Goal: Transaction & Acquisition: Purchase product/service

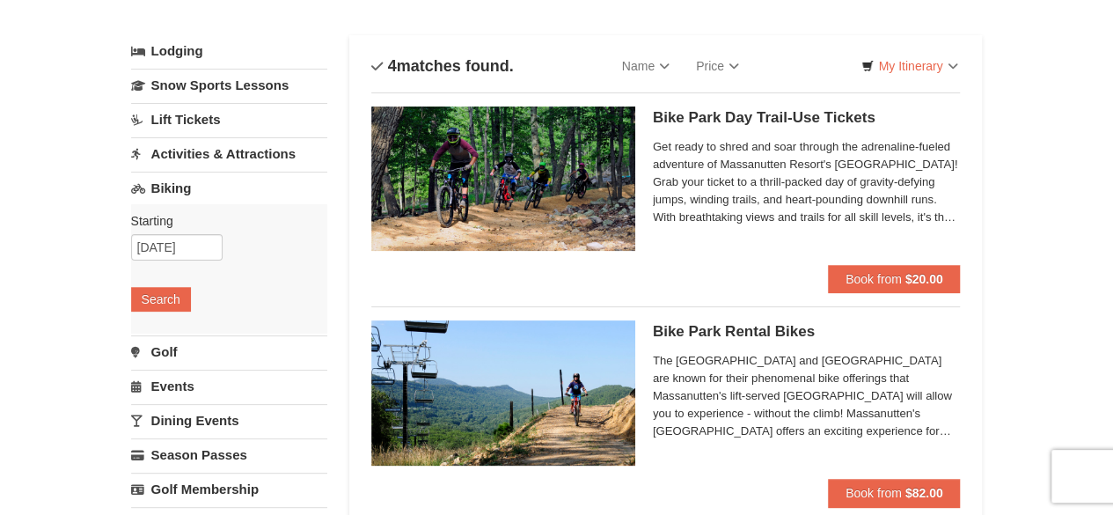
scroll to position [84, 0]
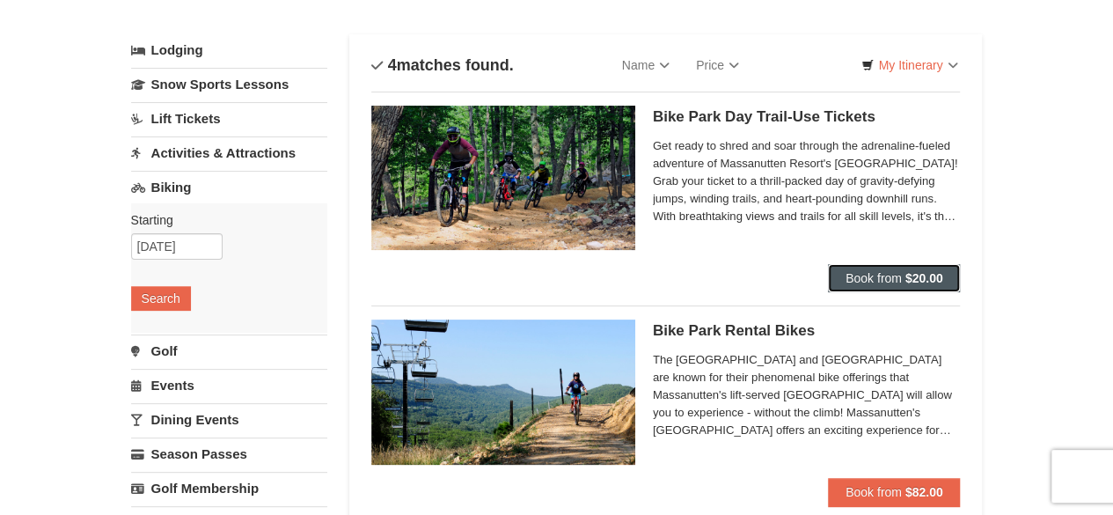
click at [850, 274] on span "Book from" at bounding box center [873, 278] width 56 height 14
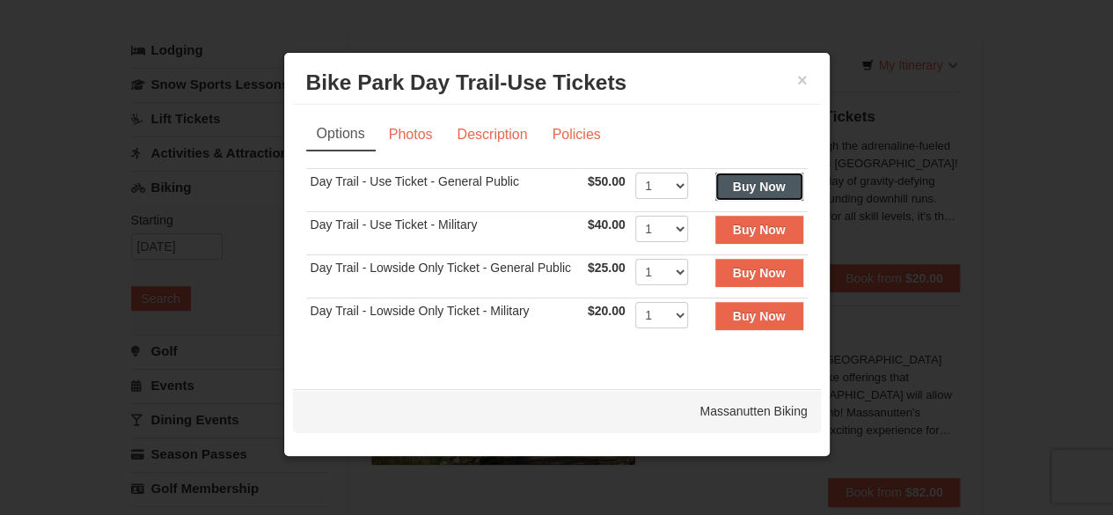
click at [770, 181] on strong "Buy Now" at bounding box center [759, 186] width 53 height 14
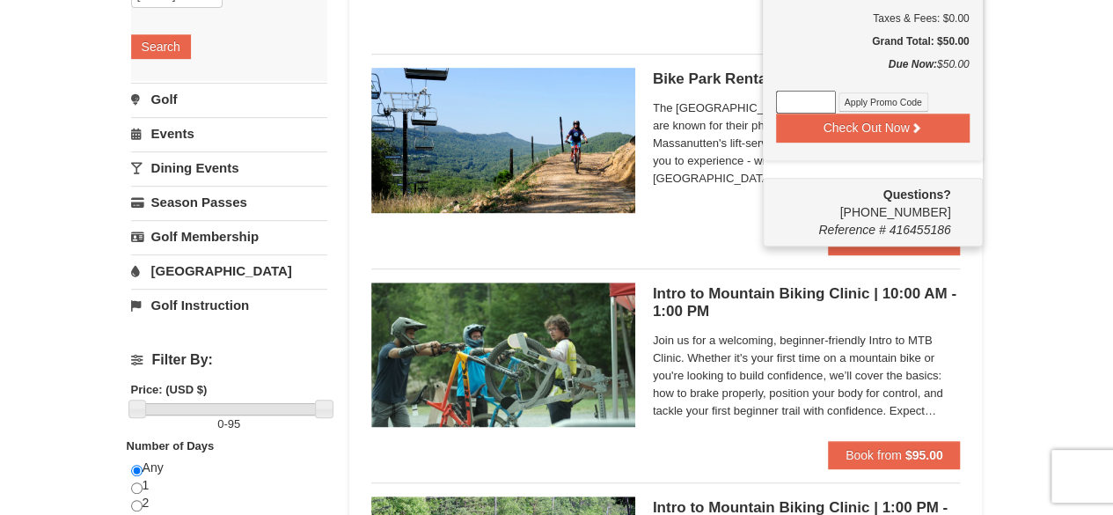
scroll to position [320, 0]
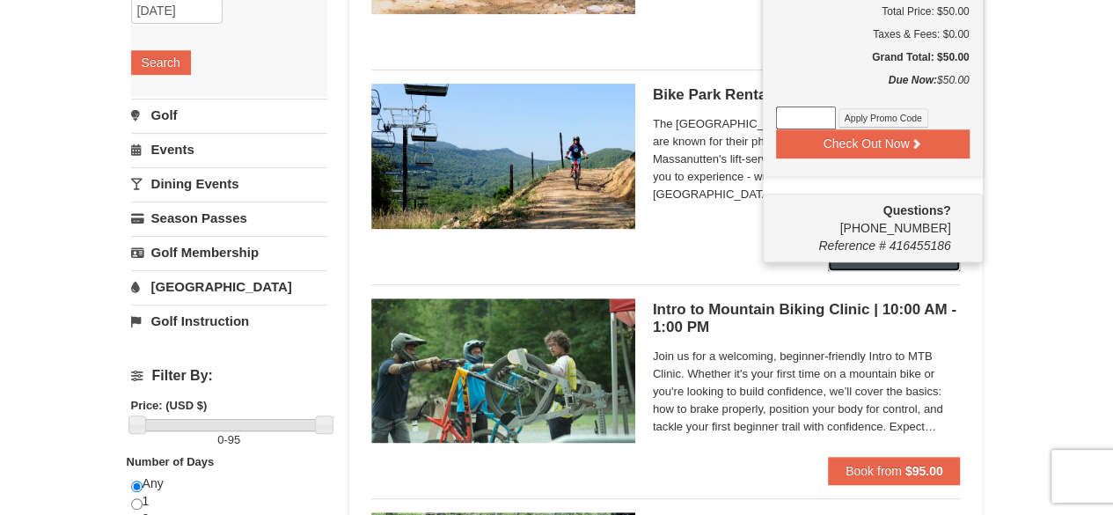
click at [897, 261] on button "Book from $82.00" at bounding box center [894, 256] width 133 height 28
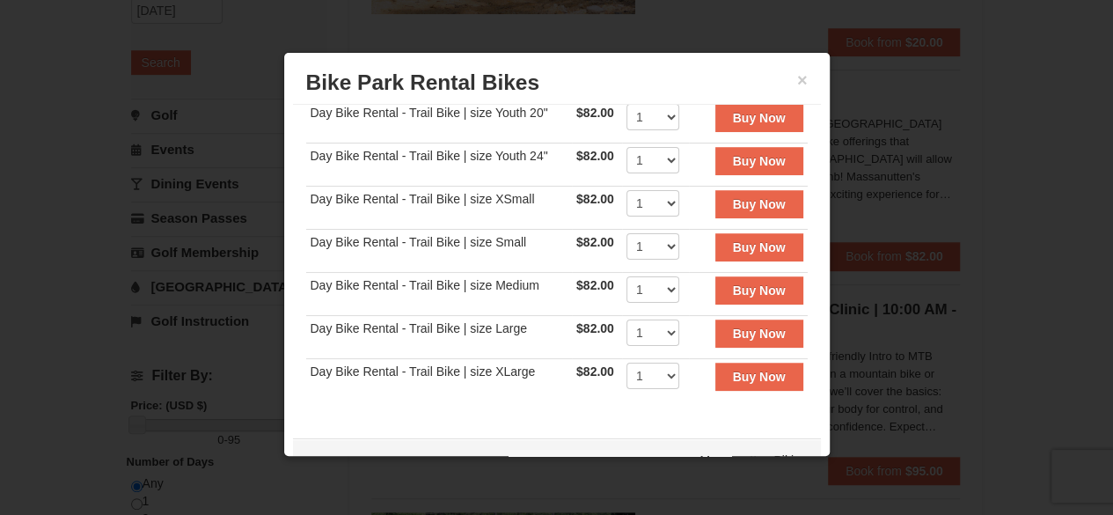
scroll to position [0, 0]
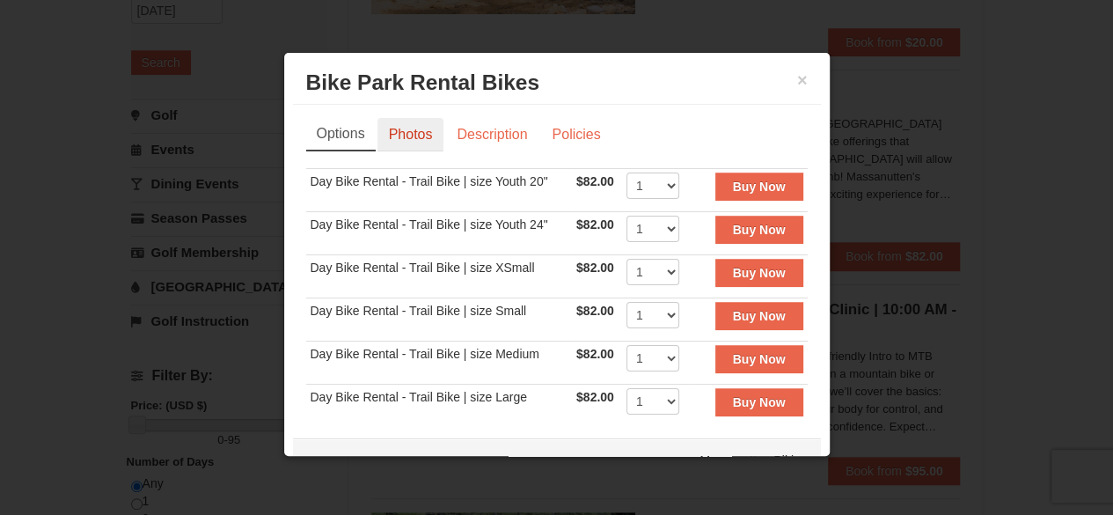
click at [411, 142] on link "Photos" at bounding box center [410, 134] width 67 height 33
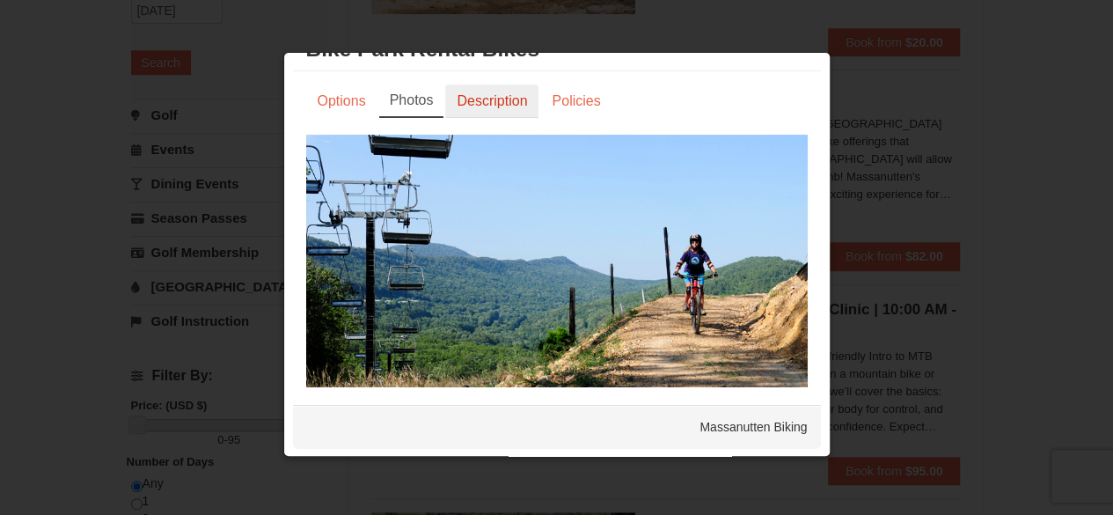
click at [505, 90] on link "Description" at bounding box center [491, 100] width 93 height 33
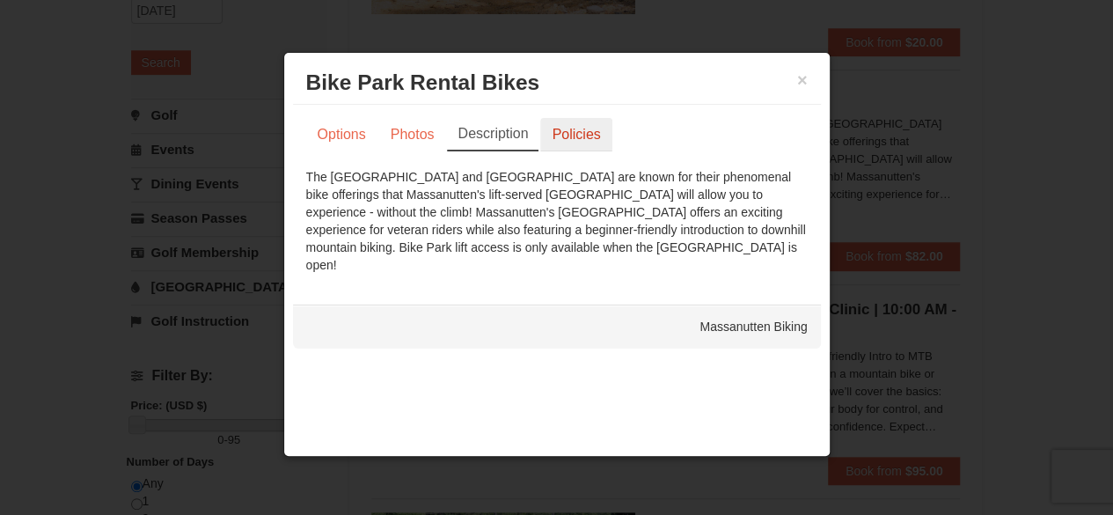
click at [573, 141] on link "Policies" at bounding box center [575, 134] width 71 height 33
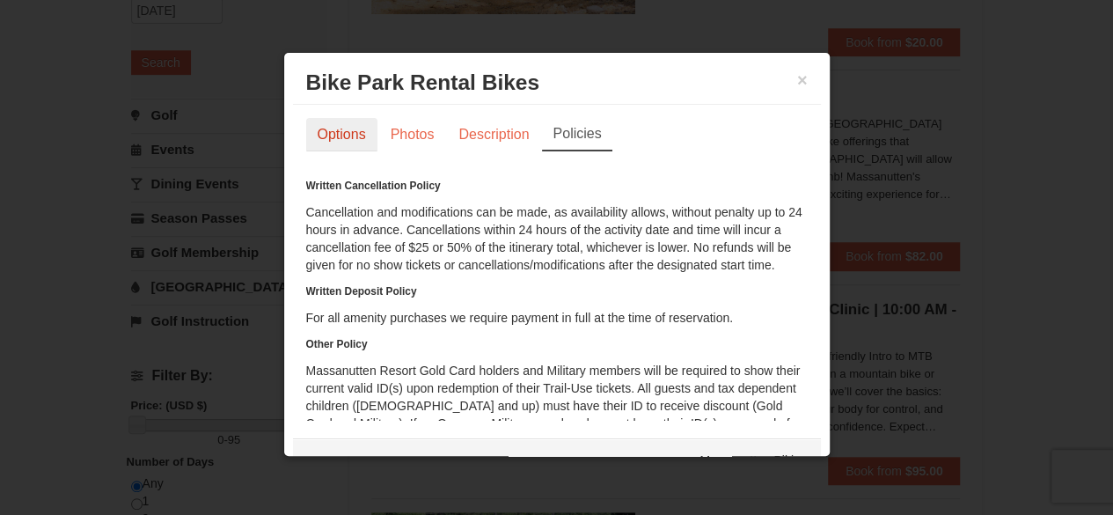
click at [327, 135] on link "Options" at bounding box center [341, 134] width 71 height 33
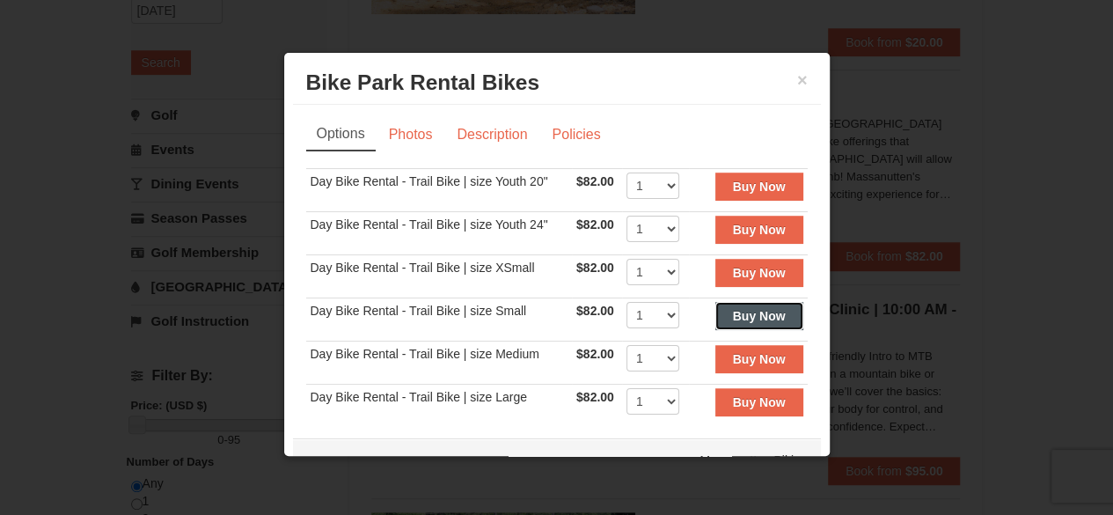
click at [733, 319] on strong "Buy Now" at bounding box center [759, 316] width 53 height 14
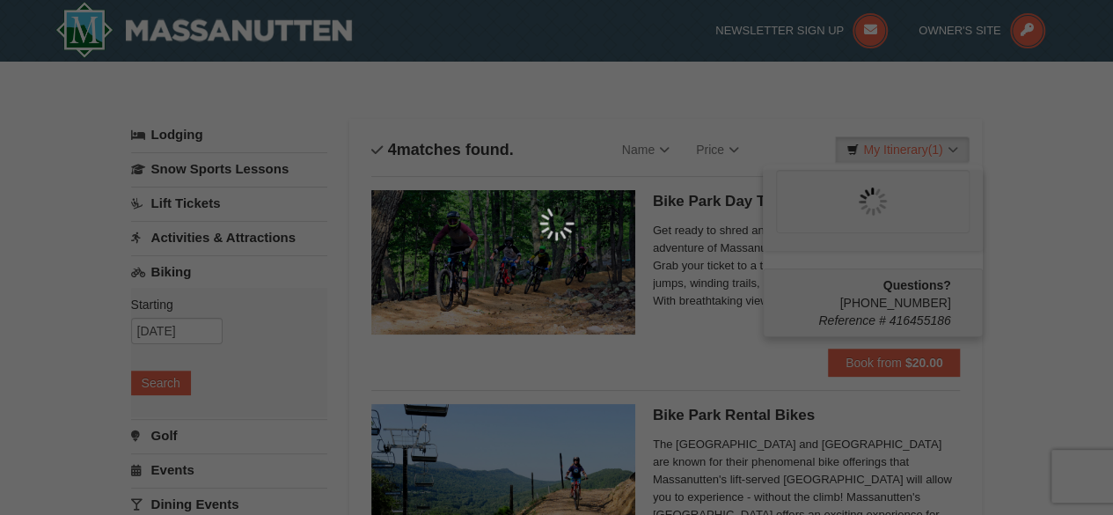
scroll to position [5, 0]
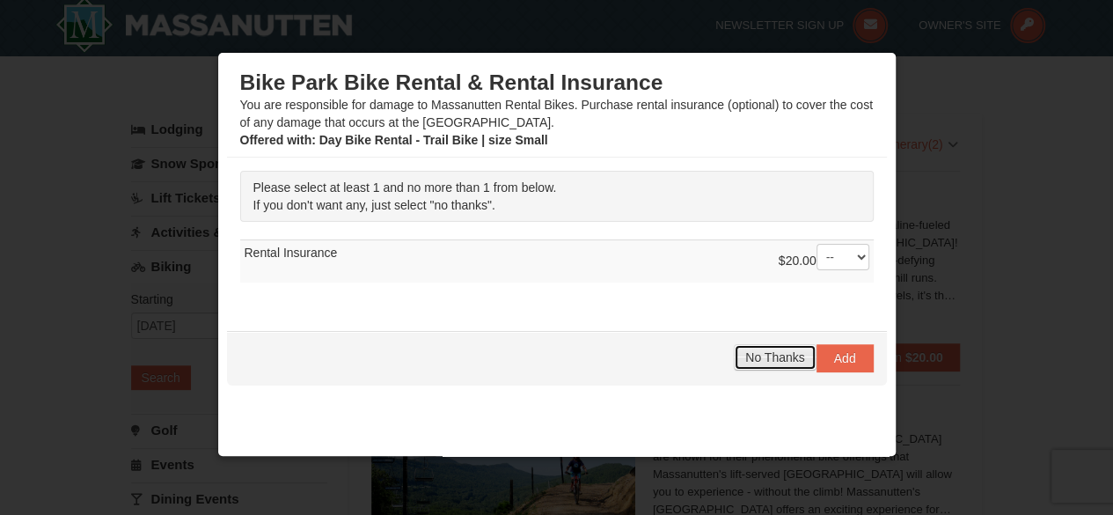
click at [785, 350] on span "No Thanks" at bounding box center [774, 357] width 59 height 14
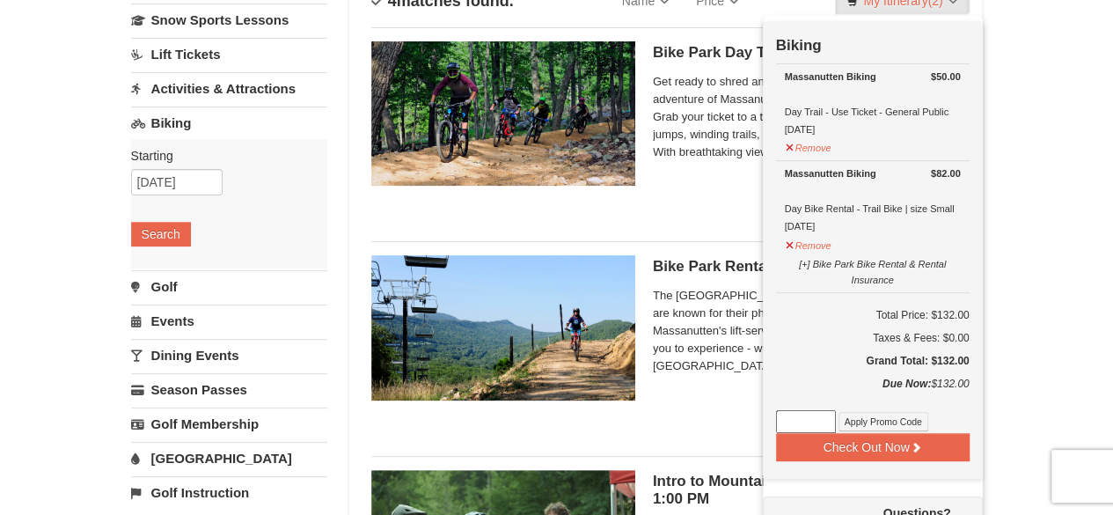
scroll to position [150, 0]
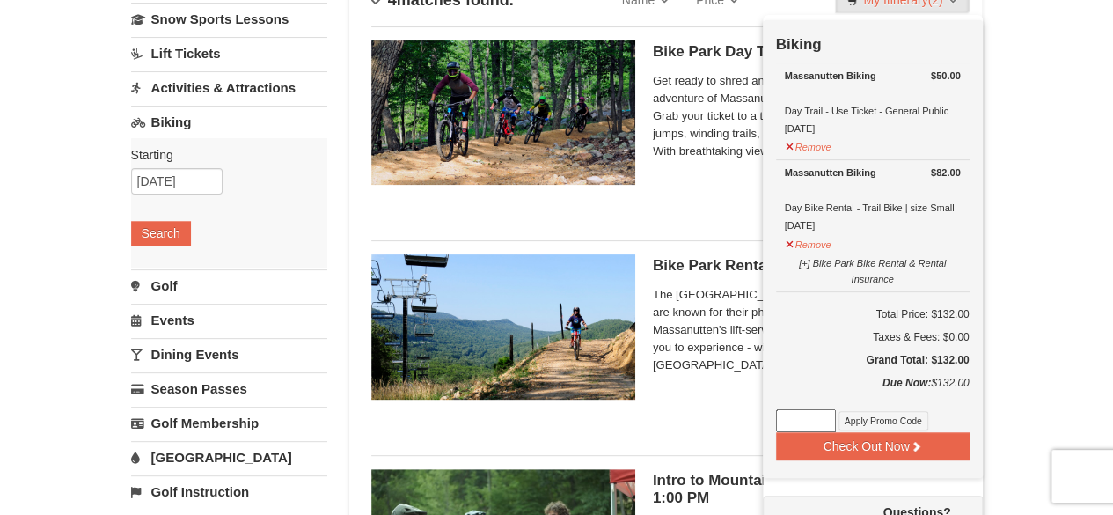
click at [789, 423] on input at bounding box center [806, 420] width 60 height 23
type input "FallBike25"
click at [889, 416] on button "Apply Promo Code" at bounding box center [883, 420] width 90 height 19
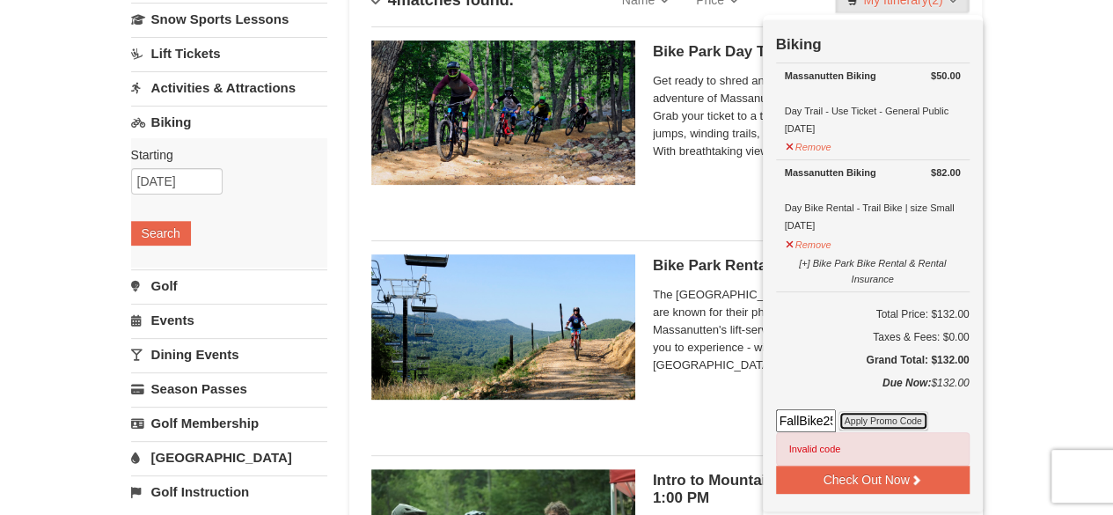
click at [889, 416] on button "Apply Promo Code" at bounding box center [883, 420] width 90 height 19
click at [813, 245] on button "Remove" at bounding box center [808, 242] width 47 height 22
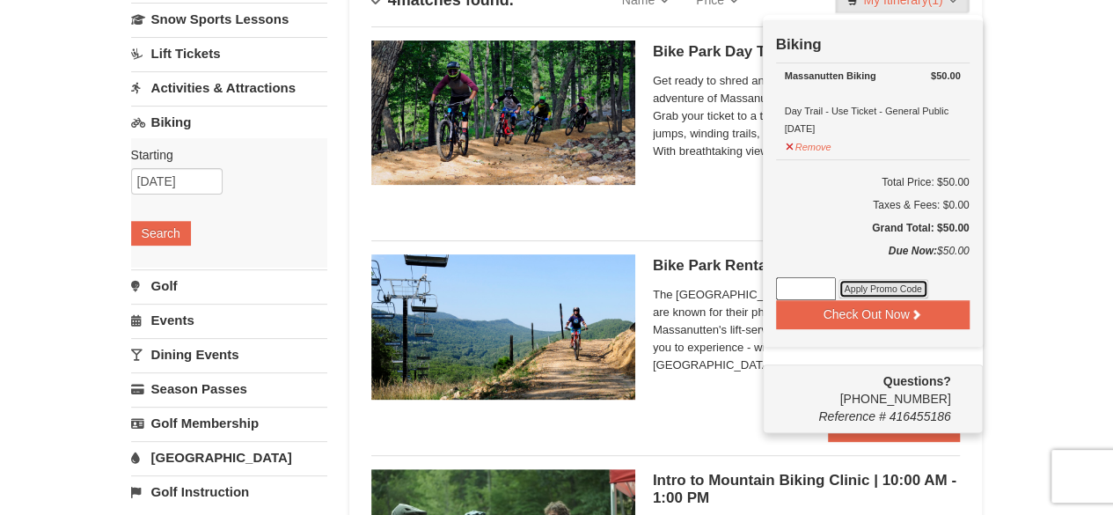
click at [877, 285] on button "Apply Promo Code" at bounding box center [883, 288] width 90 height 19
click at [876, 285] on button "Apply Promo Code" at bounding box center [883, 288] width 90 height 19
click at [814, 286] on input at bounding box center [806, 288] width 60 height 23
click at [870, 283] on button "Apply Promo Code" at bounding box center [883, 288] width 90 height 19
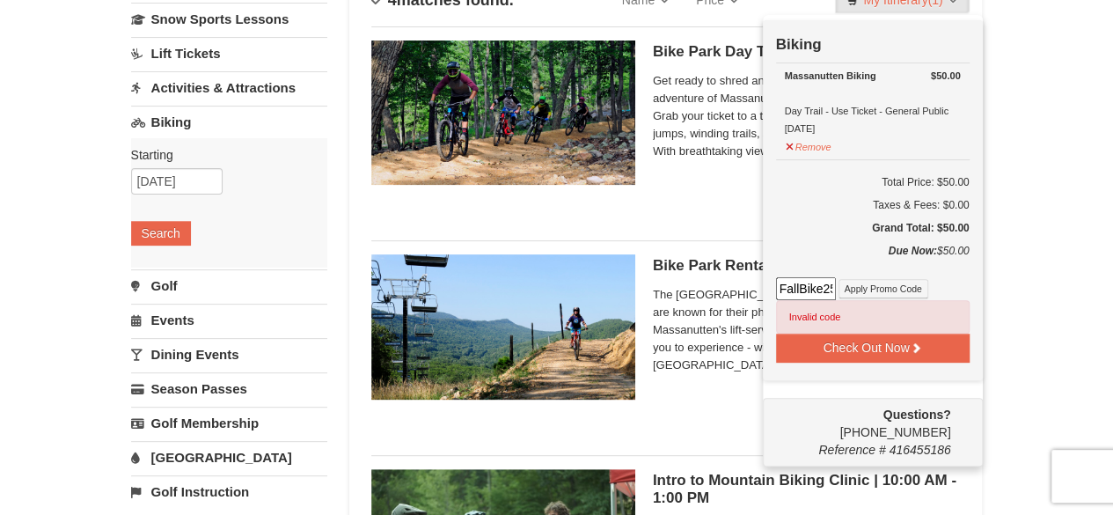
click at [816, 291] on input "FallBike25" at bounding box center [806, 288] width 60 height 23
type input "2"
paste input "MMBSTOKE"
type input "MMBSTOKE"
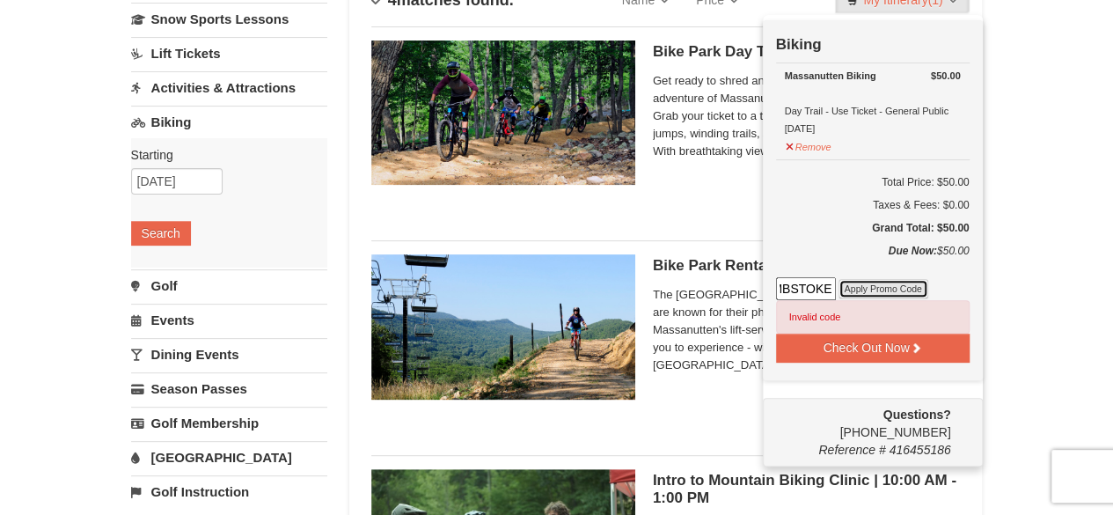
scroll to position [0, 0]
click at [884, 288] on button "Apply Promo Code" at bounding box center [883, 288] width 90 height 19
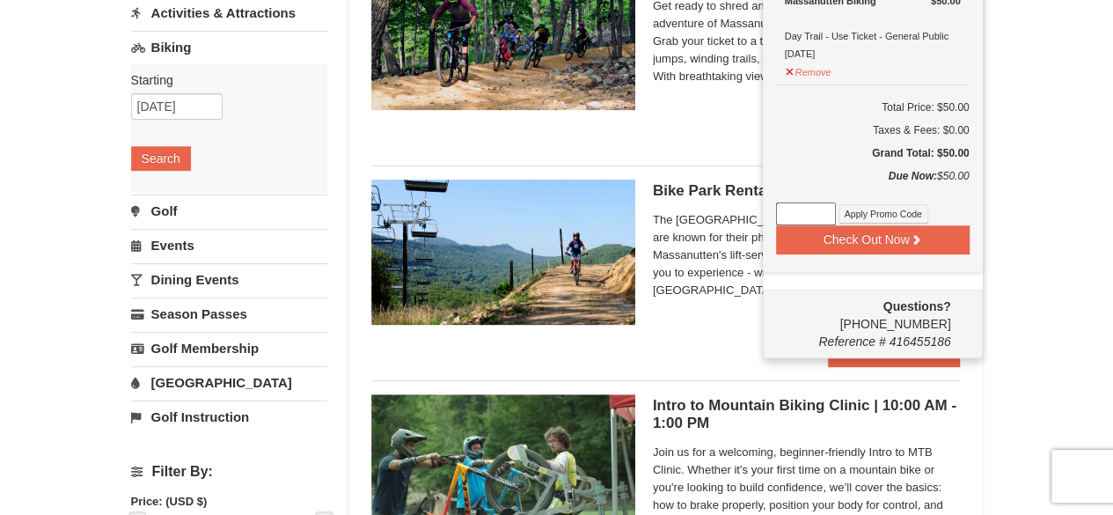
scroll to position [225, 0]
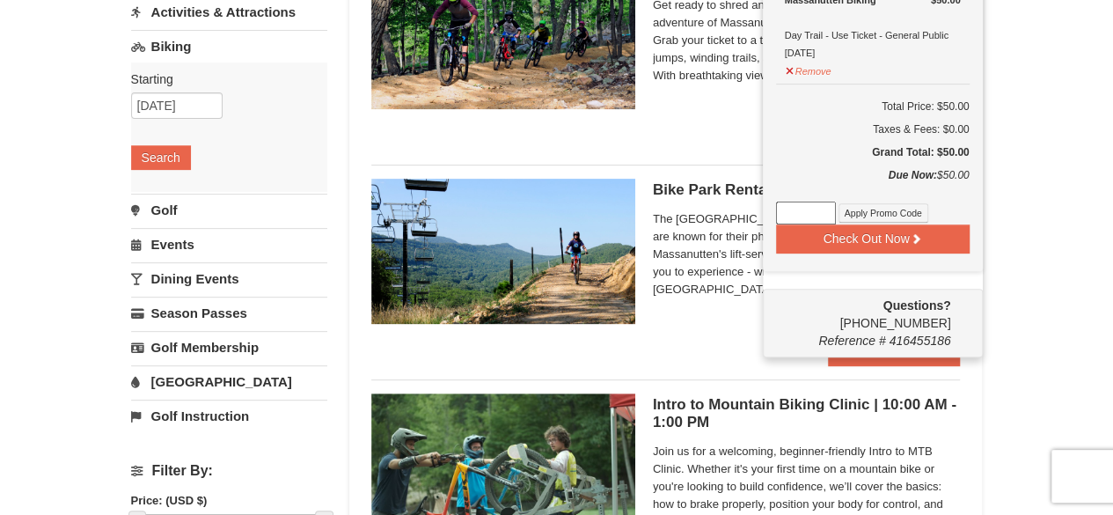
click at [917, 307] on strong "Questions?" at bounding box center [916, 305] width 68 height 14
click at [834, 207] on input at bounding box center [806, 212] width 60 height 23
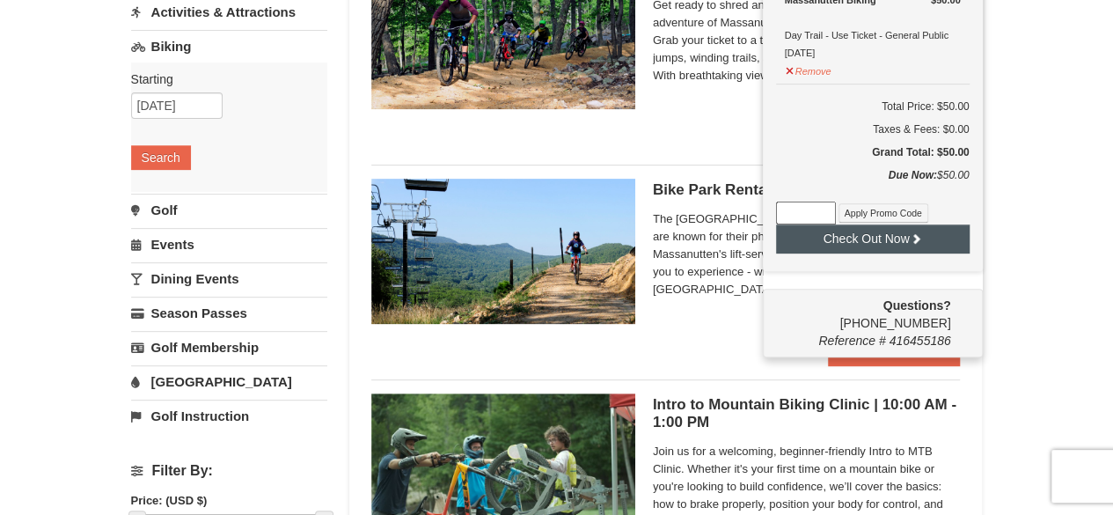
type input "MMBSTOKE"
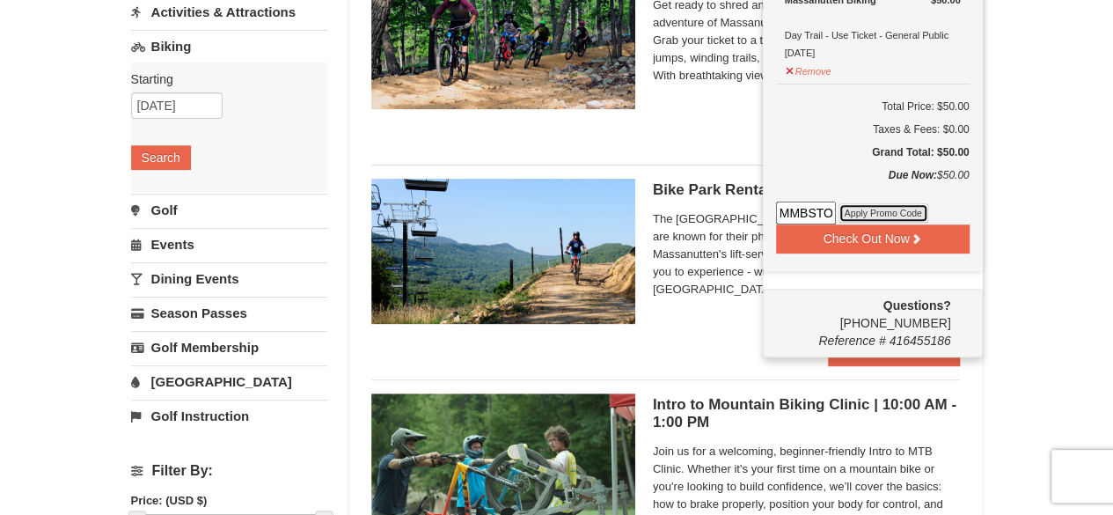
click at [876, 208] on button "Apply Promo Code" at bounding box center [883, 212] width 90 height 19
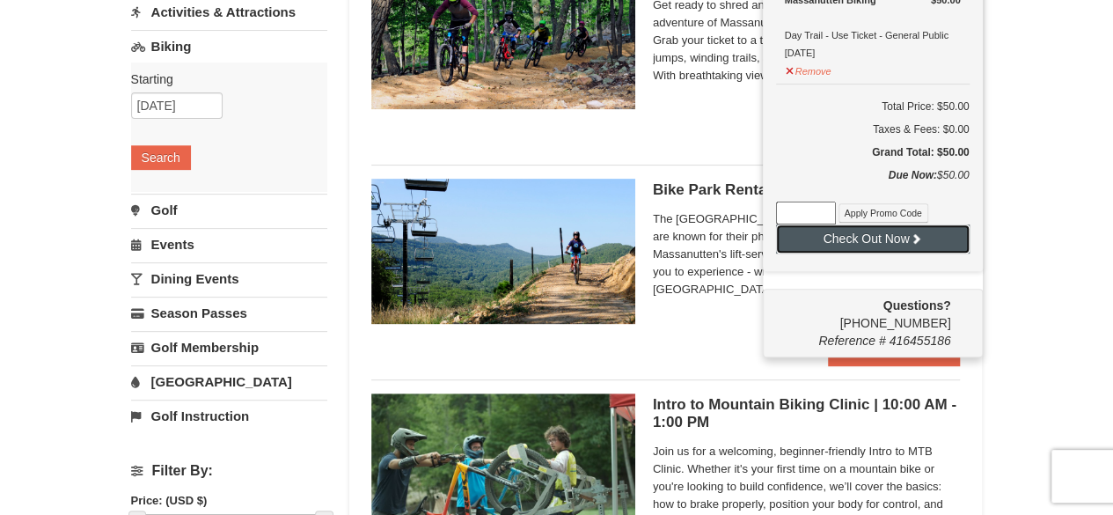
click at [877, 224] on button "Check Out Now" at bounding box center [873, 238] width 194 height 28
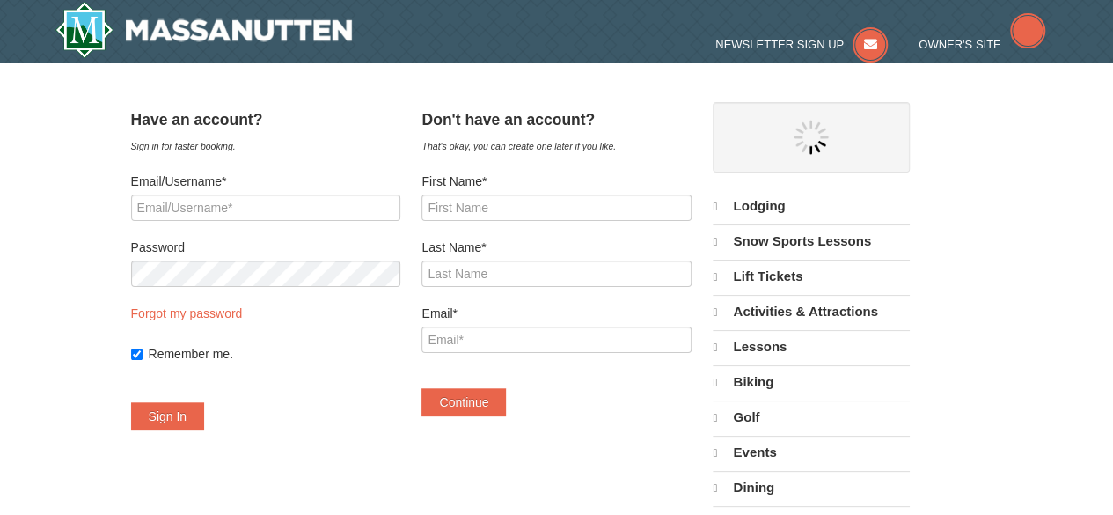
select select "10"
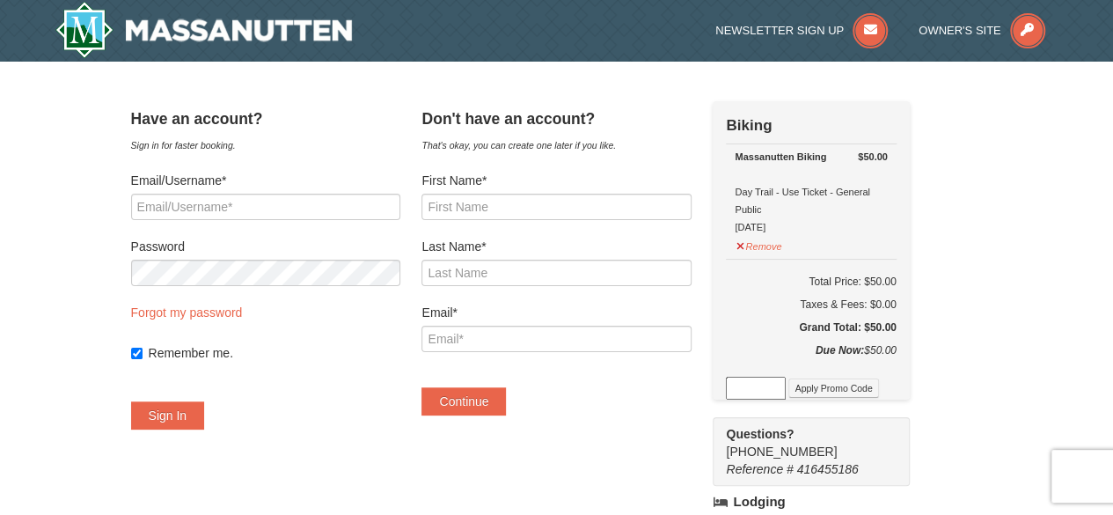
click at [777, 396] on input at bounding box center [756, 387] width 60 height 23
type input "MMBSTOKE"
click at [858, 388] on button "Apply Promo Code" at bounding box center [833, 387] width 90 height 19
click at [786, 396] on div "Check Out Now Biking $50.00 Massanutten Biking Day Trail - Use Ticket - General…" at bounding box center [810, 293] width 196 height 384
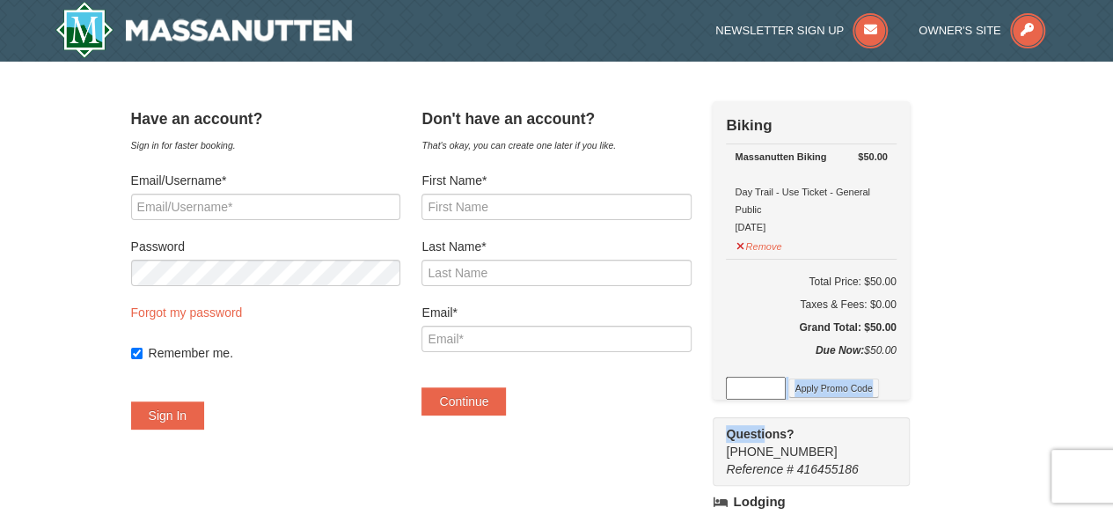
click at [785, 396] on input at bounding box center [756, 387] width 60 height 23
paste input "WPHarvestMonThurs25"
type input "WPHarvestMonThurs25"
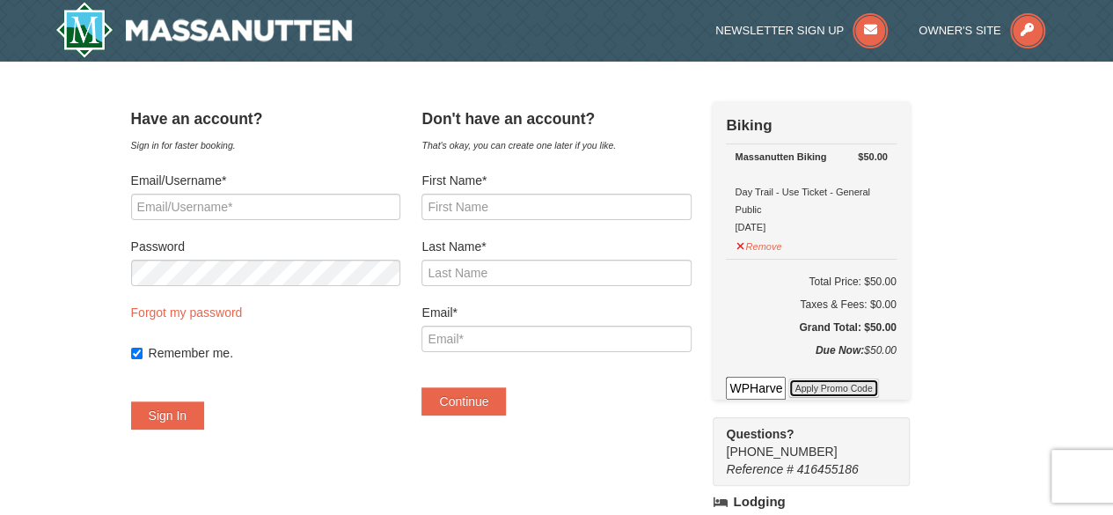
click at [878, 387] on button "Apply Promo Code" at bounding box center [833, 387] width 90 height 19
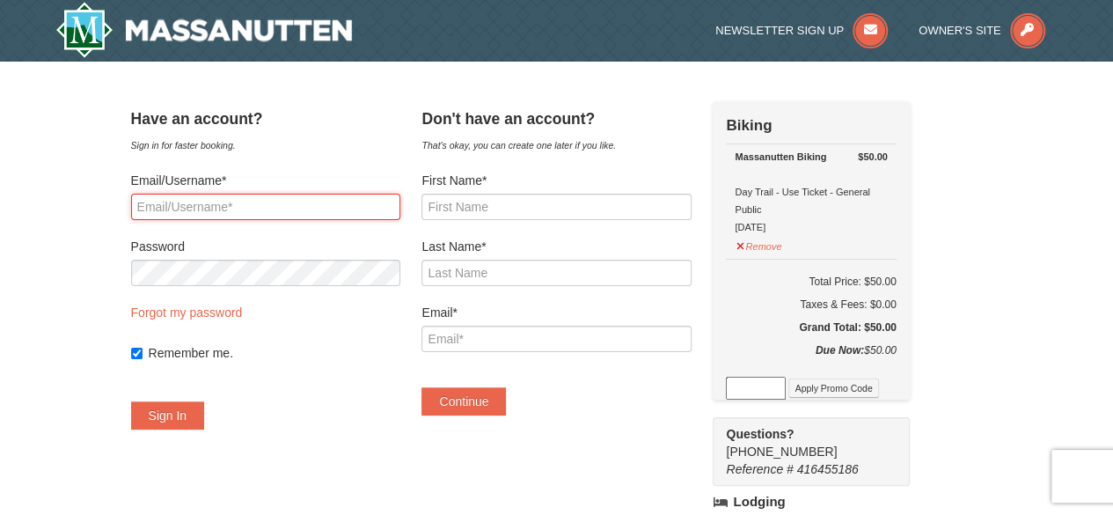
click at [253, 207] on input "Email/Username*" at bounding box center [265, 207] width 269 height 26
type input "[EMAIL_ADDRESS][DOMAIN_NAME]"
click at [131, 401] on button "Sign In" at bounding box center [168, 415] width 74 height 28
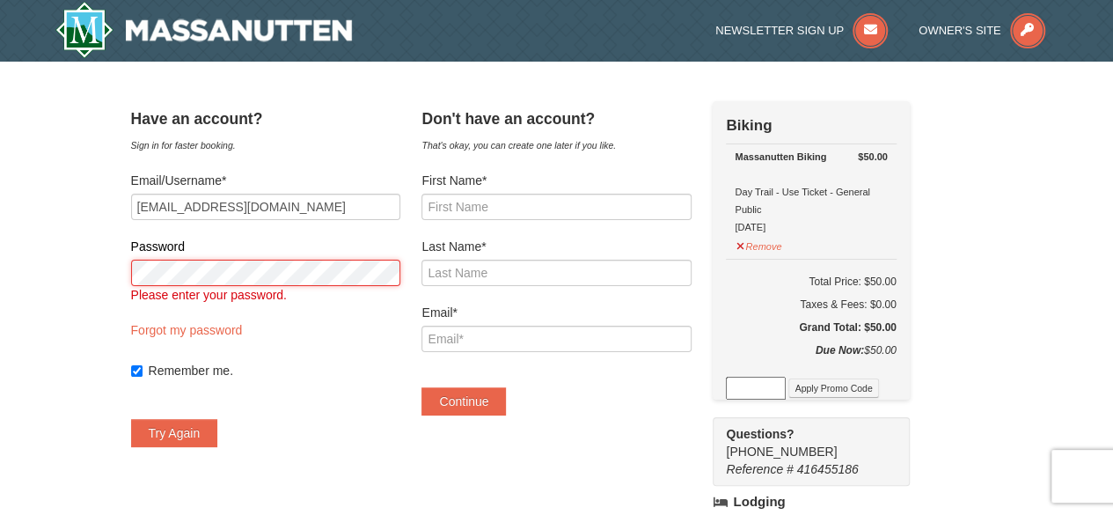
click at [131, 419] on button "Try Again" at bounding box center [174, 433] width 87 height 28
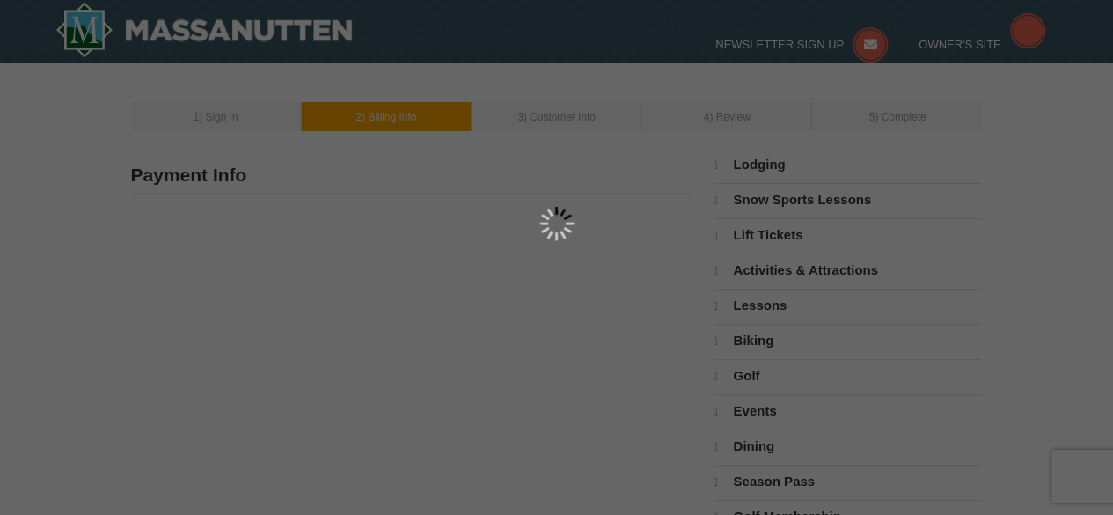
type input "709 Churchmans Mill Road"
type input "Stuarts Draft"
type input "24477"
type input "540"
type input "810"
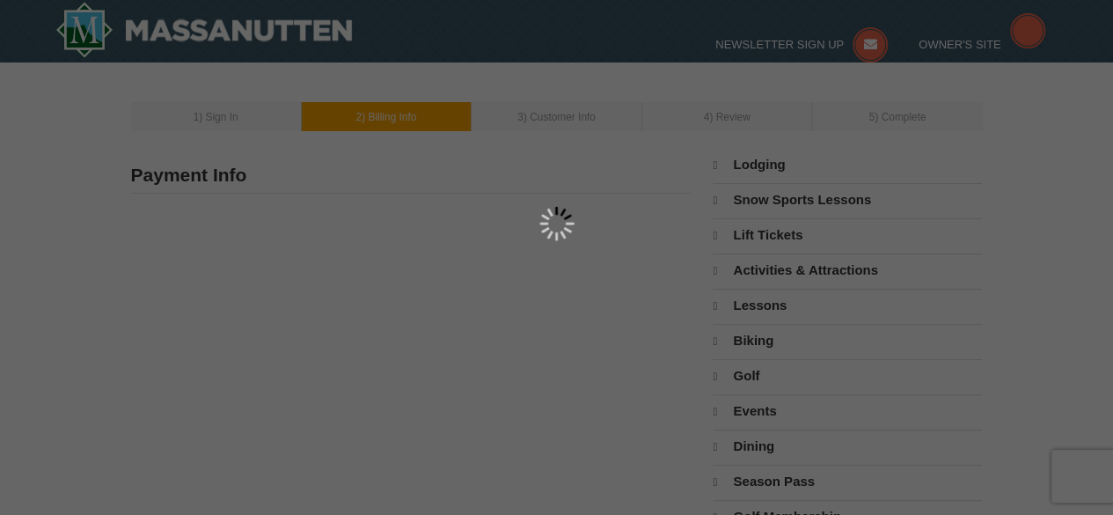
type input "4091"
type input "[EMAIL_ADDRESS][DOMAIN_NAME]"
select select "VA"
select select "10"
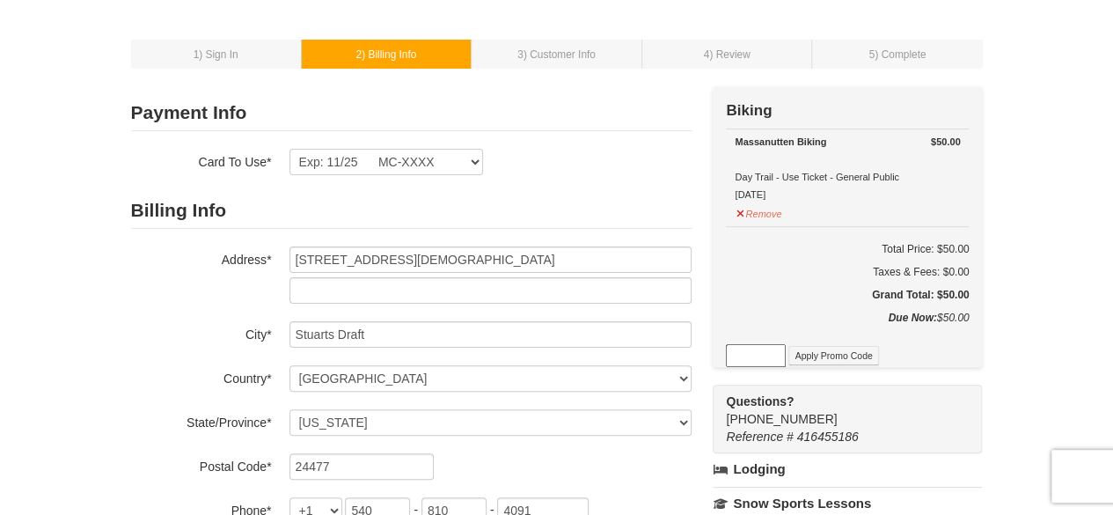
scroll to position [62, 0]
click at [747, 353] on input at bounding box center [756, 354] width 60 height 23
type input "MMBSTOKE"
click at [816, 362] on button "Apply Promo Code" at bounding box center [833, 354] width 90 height 19
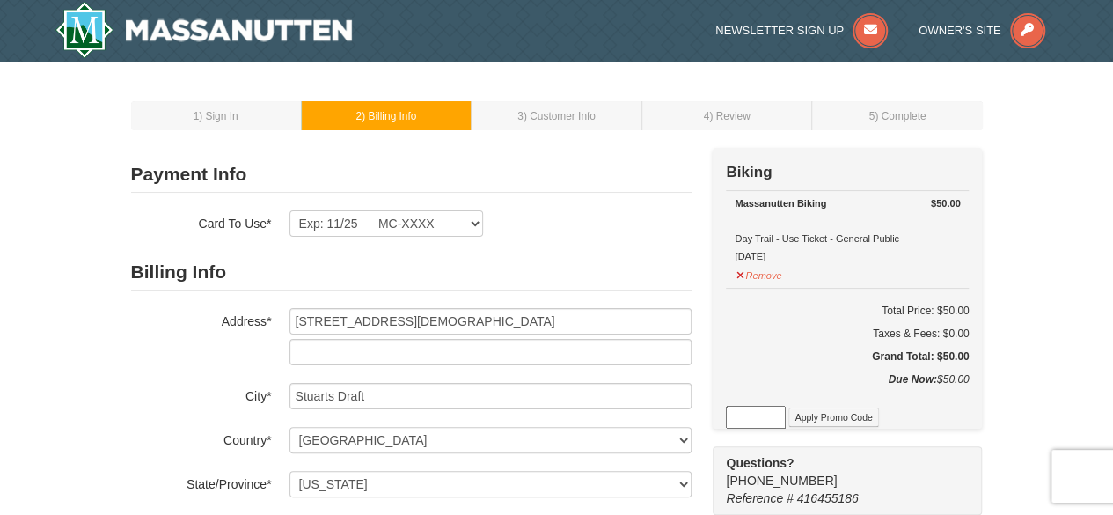
click at [747, 430] on div "Check Out Now Biking $50.00 Massanutten Biking Day Trail - Use Ticket - General…" at bounding box center [846, 331] width 269 height 367
drag, startPoint x: 747, startPoint y: 430, endPoint x: 756, endPoint y: 423, distance: 11.3
click at [756, 423] on div "Check Out Now Biking $50.00 Massanutten Biking Day Trail - Use Ticket - General…" at bounding box center [846, 331] width 269 height 367
click at [756, 423] on input at bounding box center [756, 416] width 60 height 23
type input "WPHarvestMonThurs25"
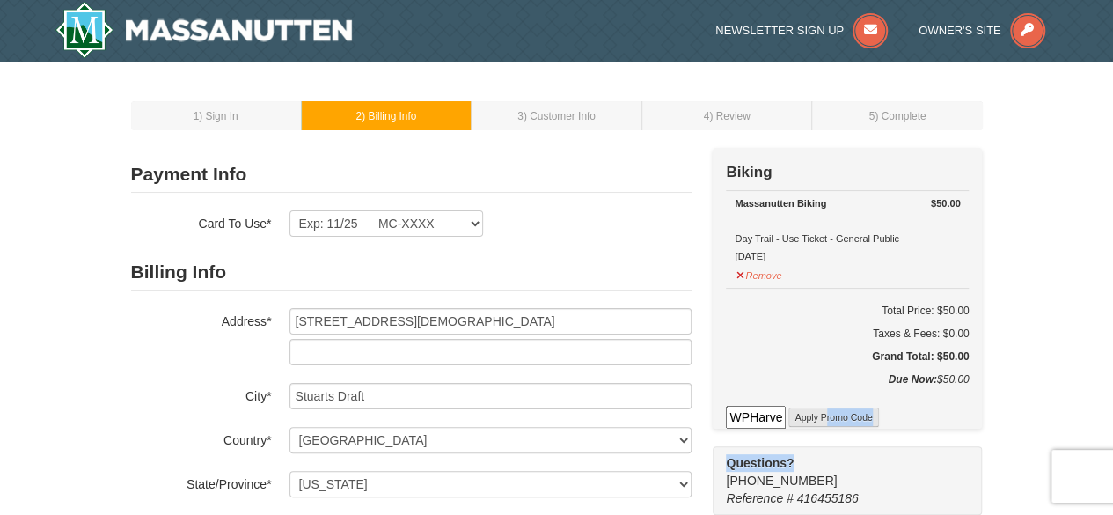
drag, startPoint x: 816, startPoint y: 435, endPoint x: 825, endPoint y: 420, distance: 18.1
click at [825, 420] on div "Check Out Now Biking $50.00 Massanutten Biking Day Trail - Use Ticket - General…" at bounding box center [846, 331] width 269 height 367
click at [825, 420] on button "Apply Promo Code" at bounding box center [833, 416] width 90 height 19
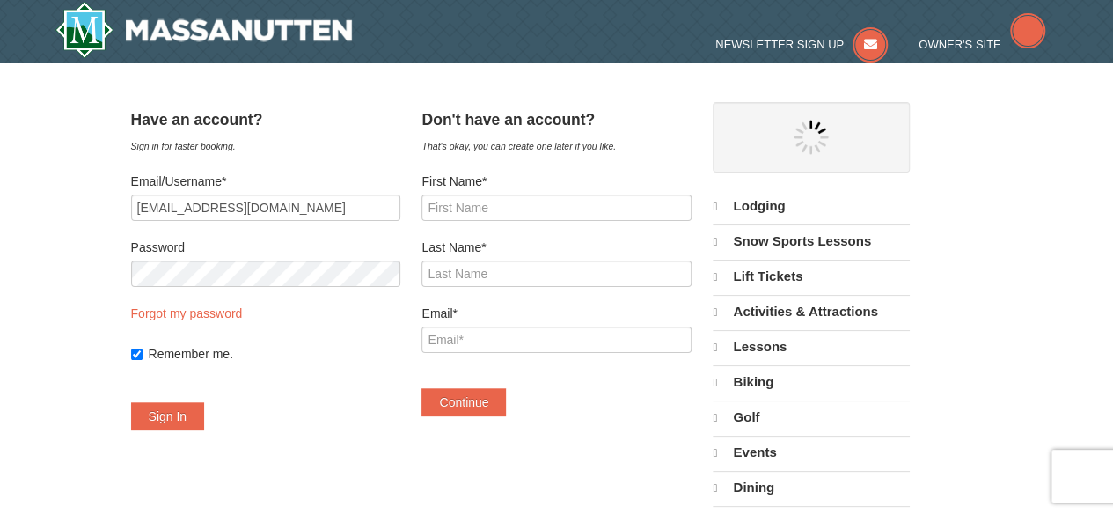
select select "10"
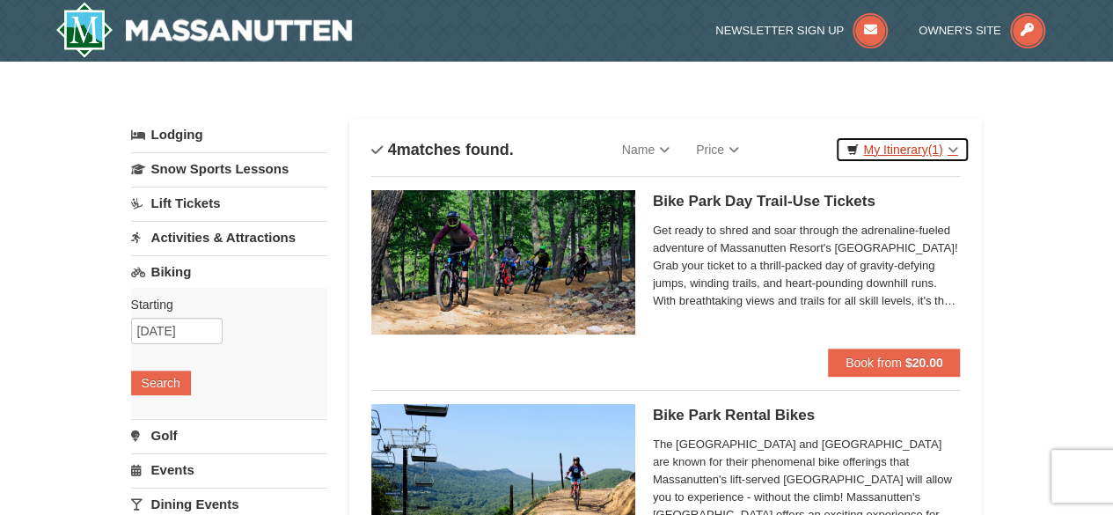
click at [917, 150] on link "My Itinerary (1)" at bounding box center [902, 149] width 134 height 26
